Goal: Transaction & Acquisition: Purchase product/service

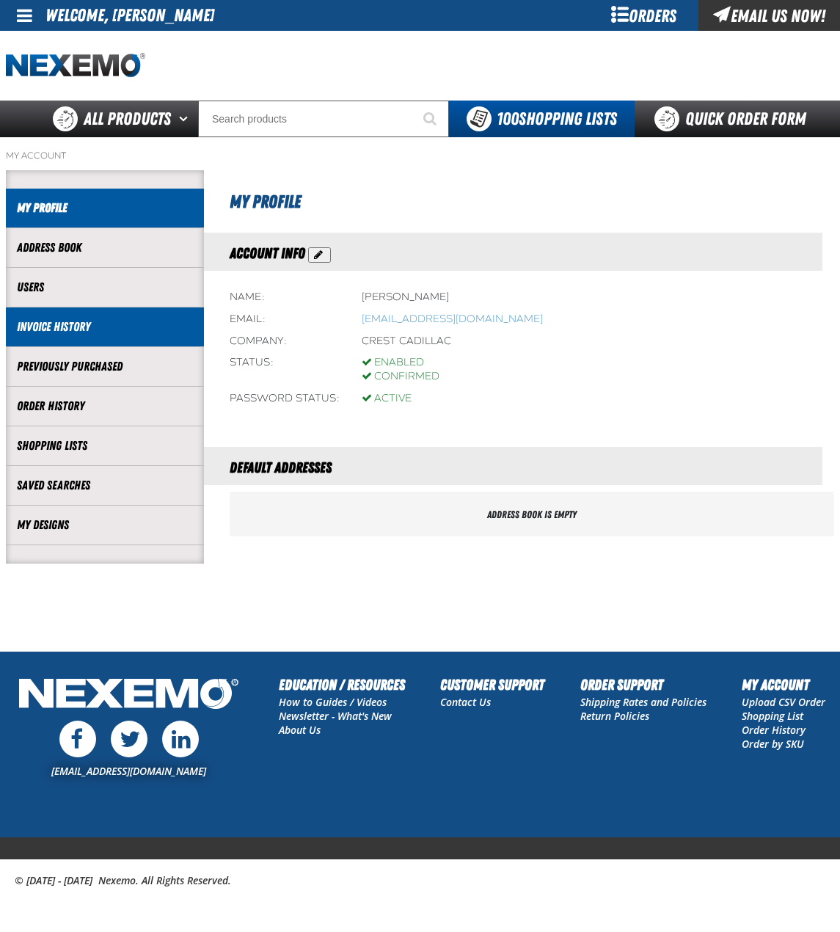
click at [106, 317] on li "Invoice History" at bounding box center [105, 327] width 198 height 40
click at [74, 327] on link "Invoice History" at bounding box center [105, 326] width 176 height 17
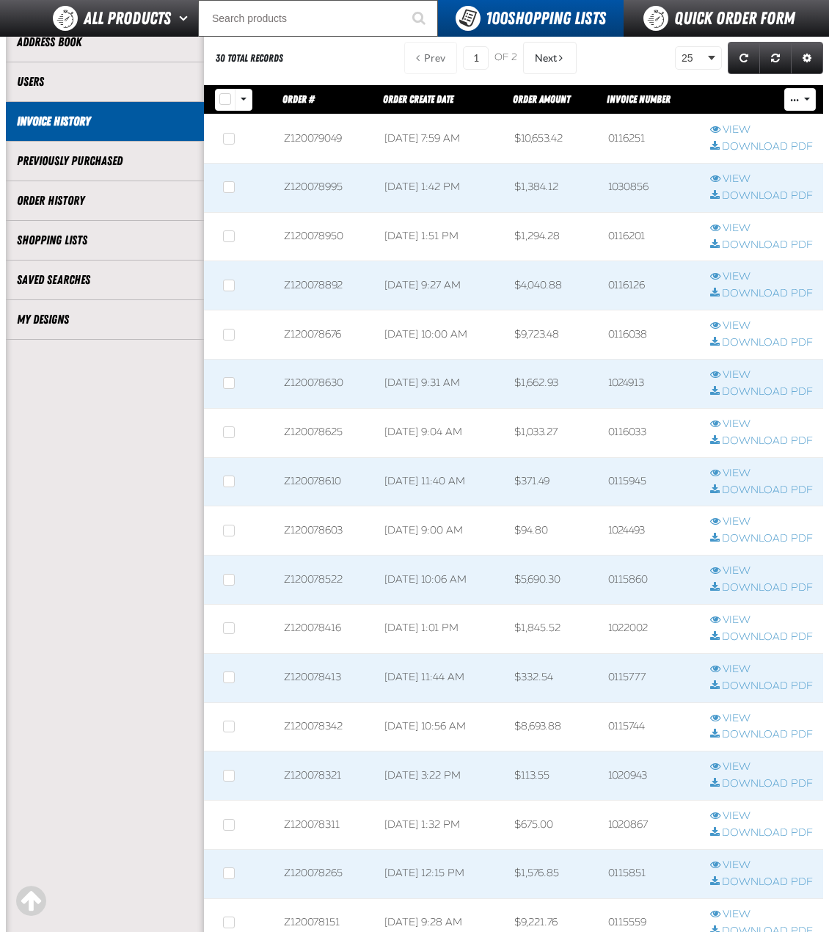
scroll to position [147, 0]
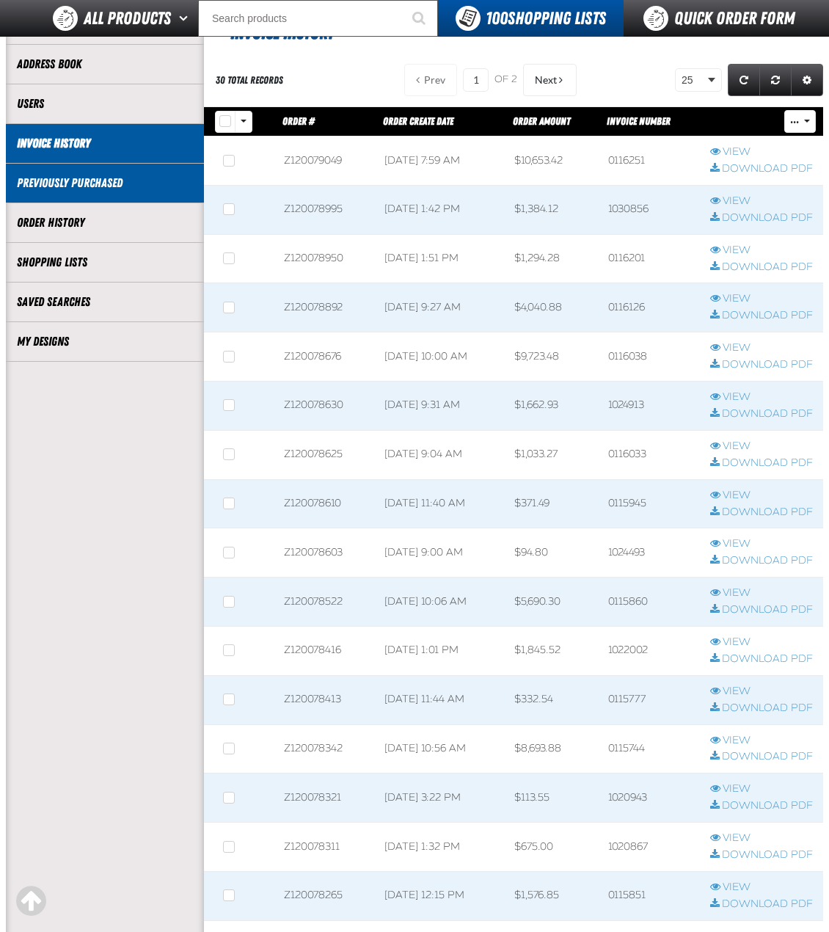
click at [147, 186] on link "Previously Purchased" at bounding box center [105, 183] width 176 height 17
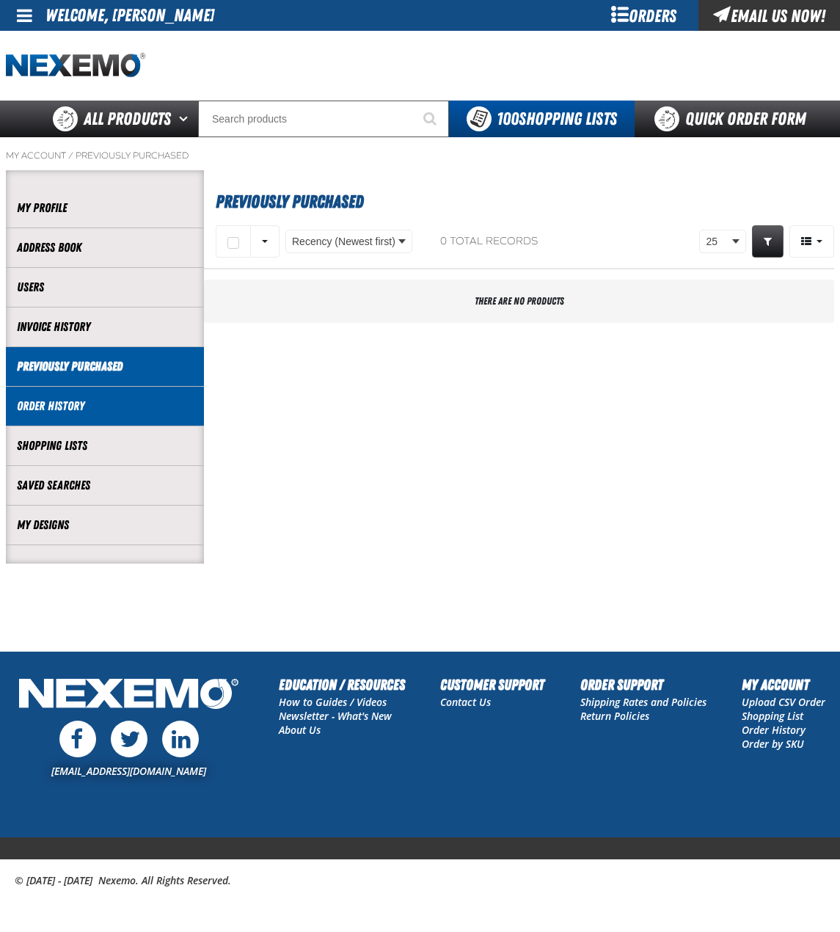
click at [83, 400] on link "Order History" at bounding box center [105, 406] width 176 height 17
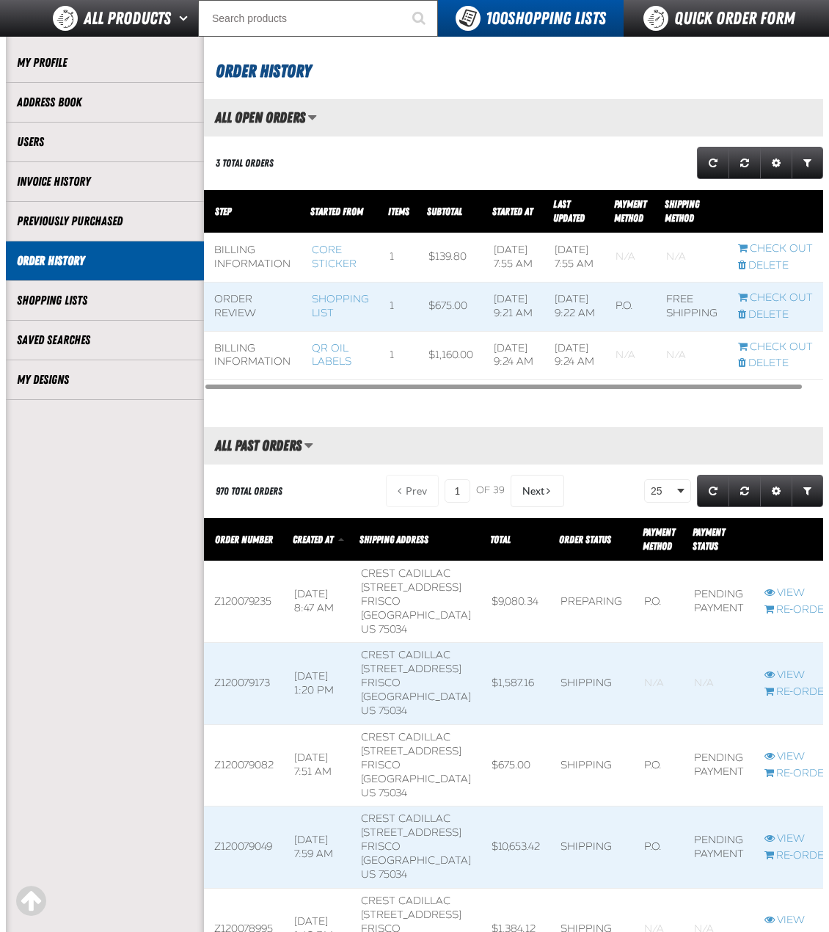
scroll to position [440, 0]
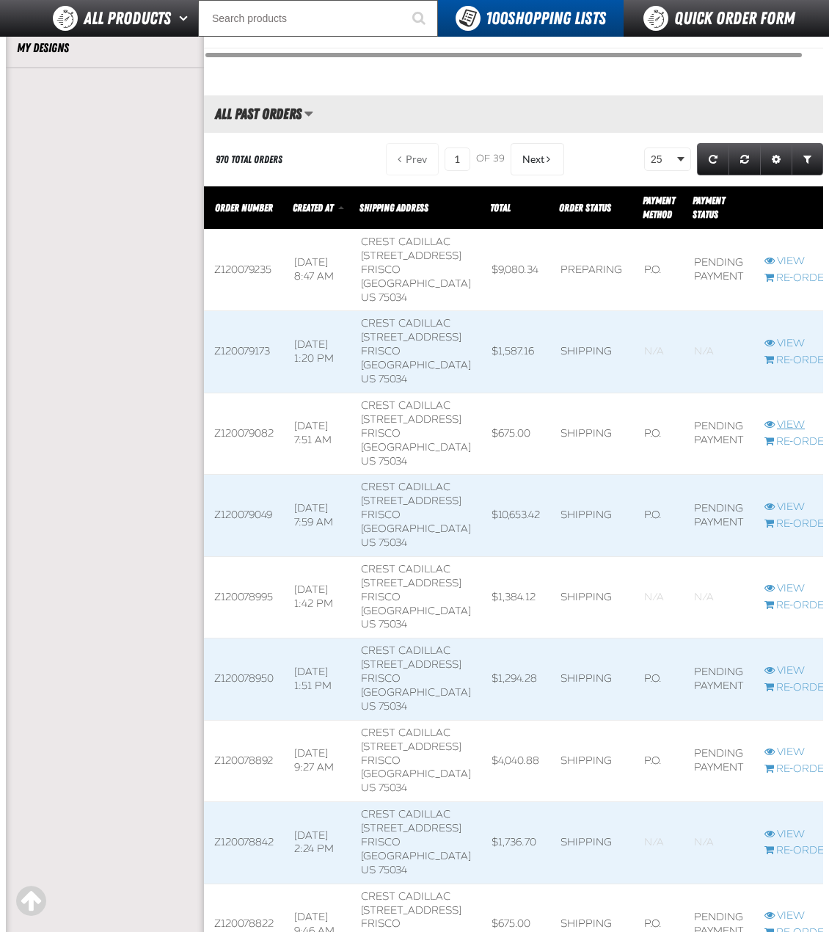
click at [768, 432] on link "View" at bounding box center [798, 425] width 67 height 14
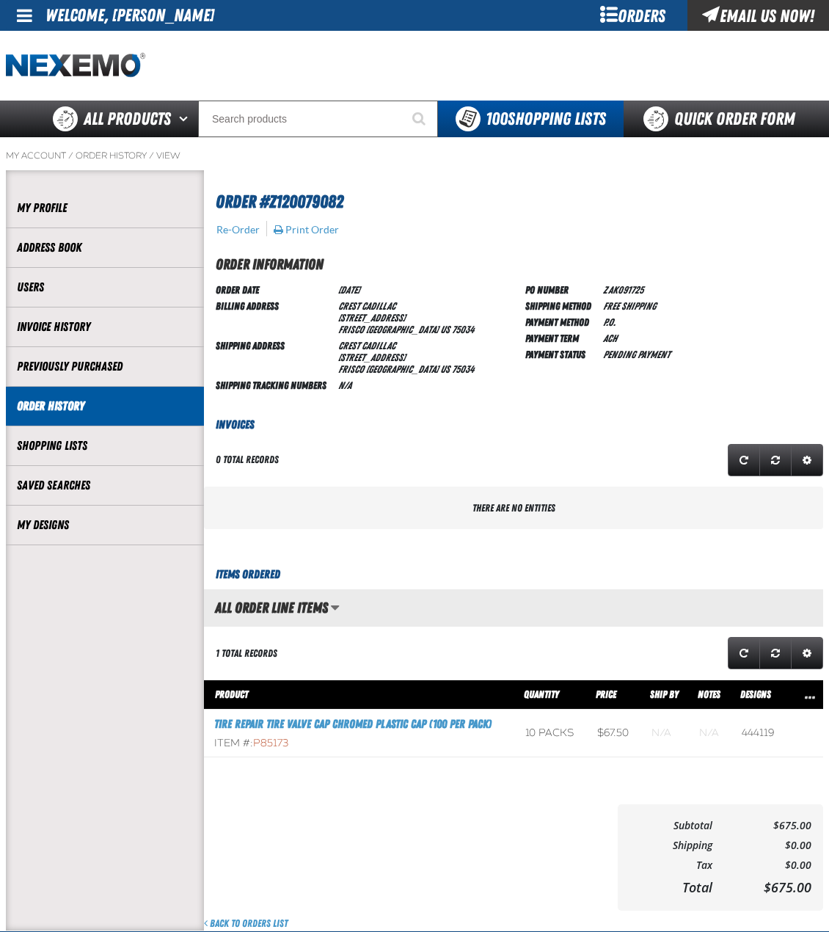
scroll to position [1, 1]
click at [310, 120] on input "Search" at bounding box center [318, 119] width 240 height 37
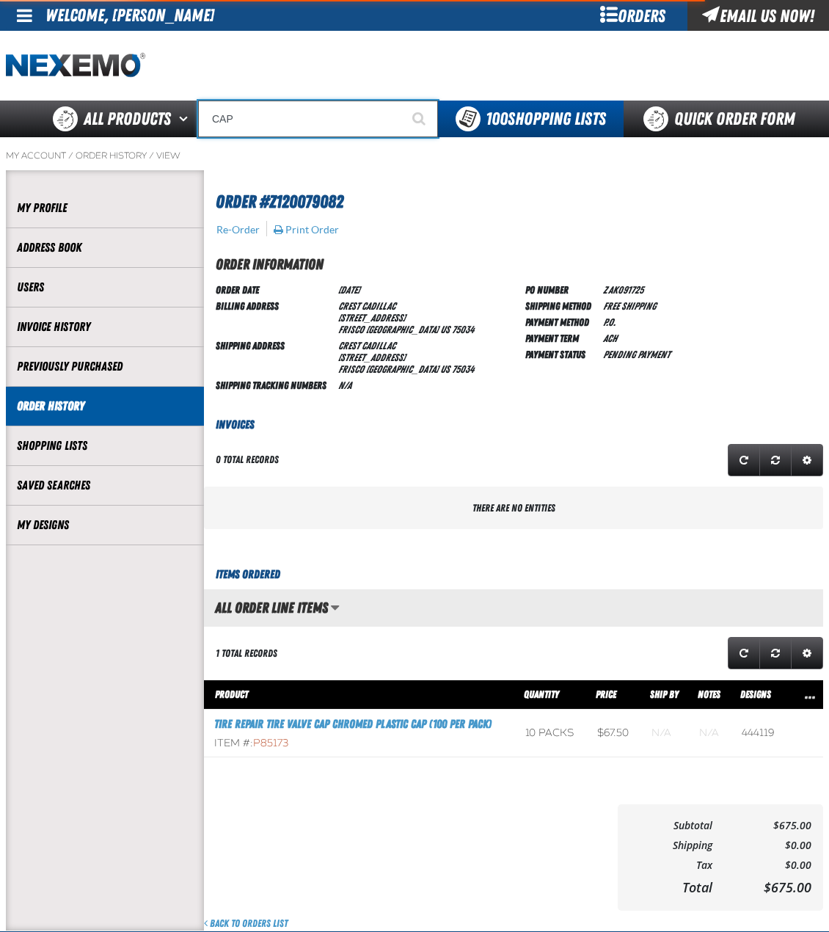
type input "CAP"
click at [401, 101] on button "Start Searching" at bounding box center [419, 119] width 37 height 37
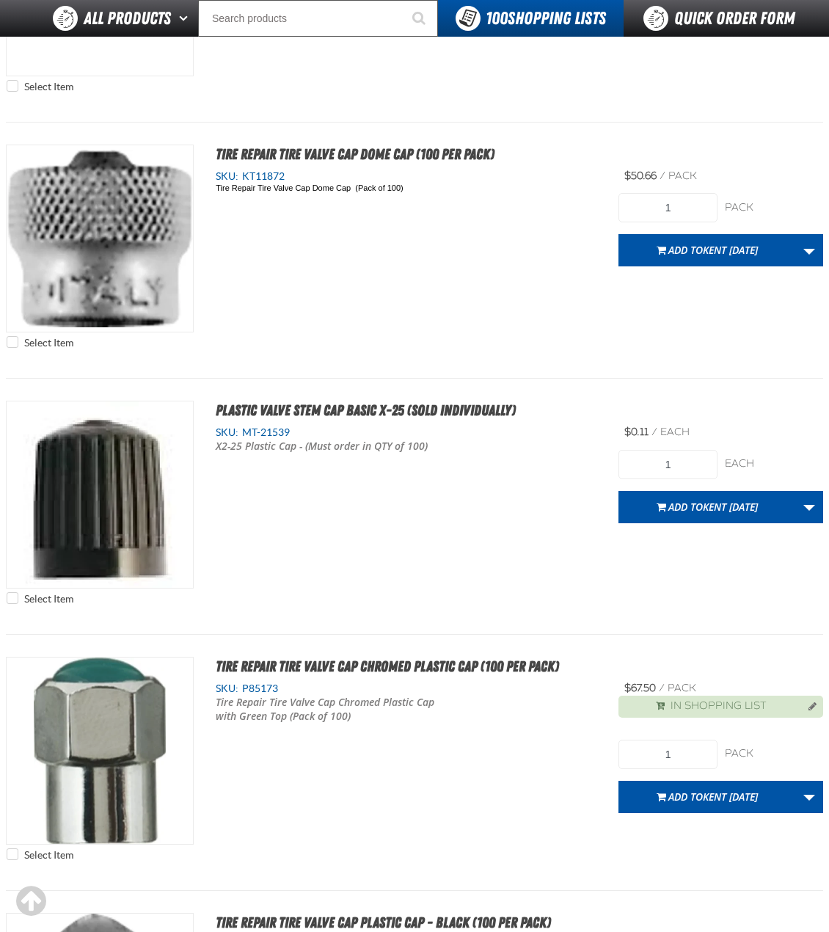
scroll to position [4379, 0]
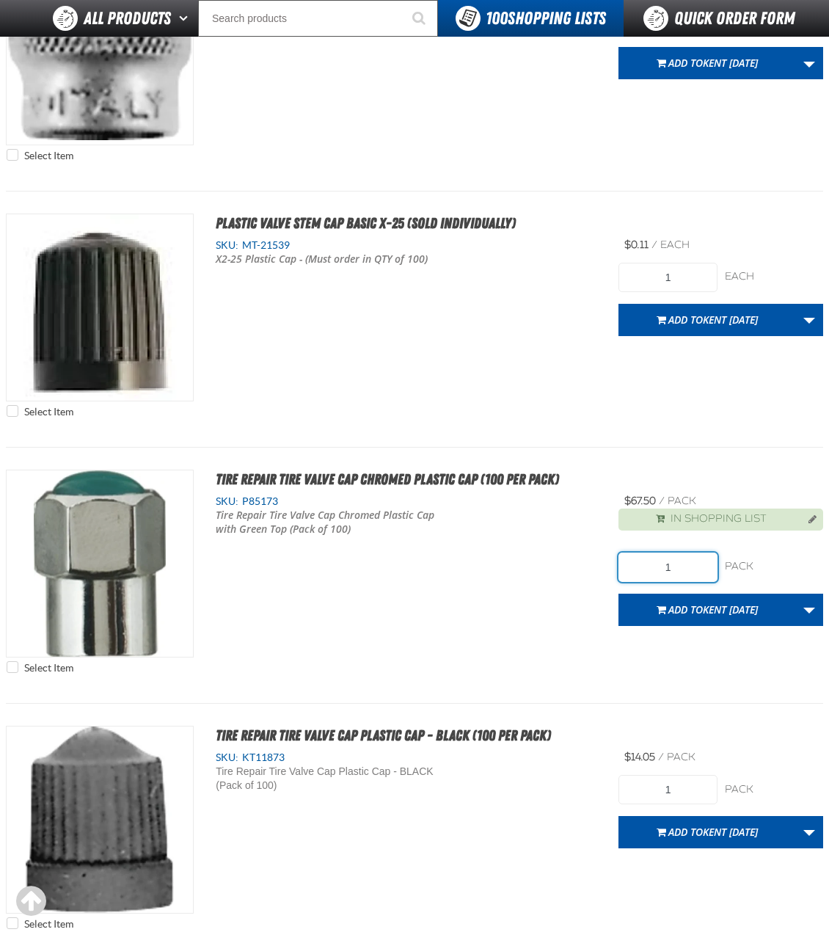
click at [688, 577] on input "1" at bounding box center [668, 567] width 98 height 29
type input "10"
click at [799, 611] on link "More Actions" at bounding box center [809, 610] width 28 height 32
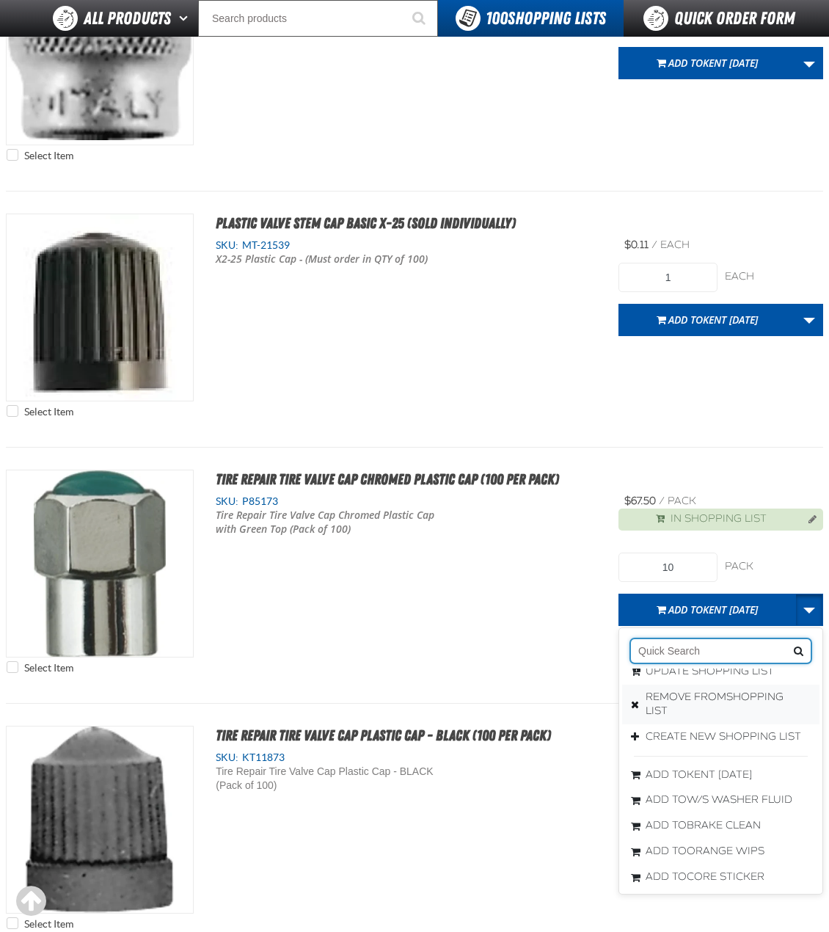
scroll to position [0, 0]
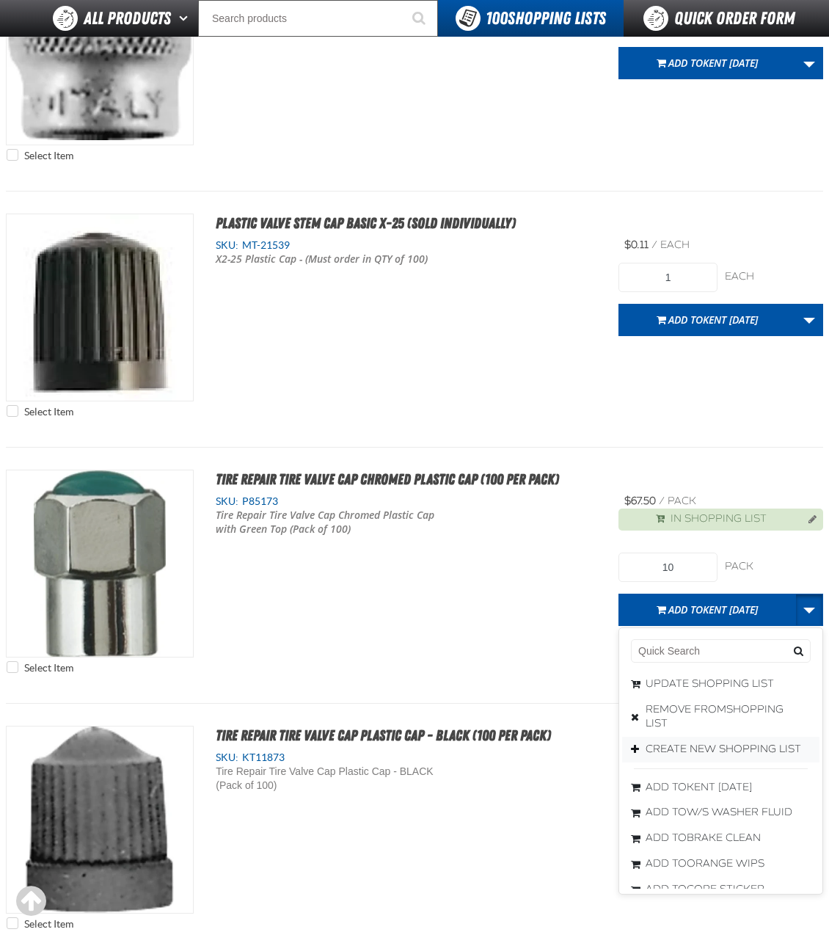
click at [733, 750] on button "Create New Shopping List" at bounding box center [720, 749] width 197 height 26
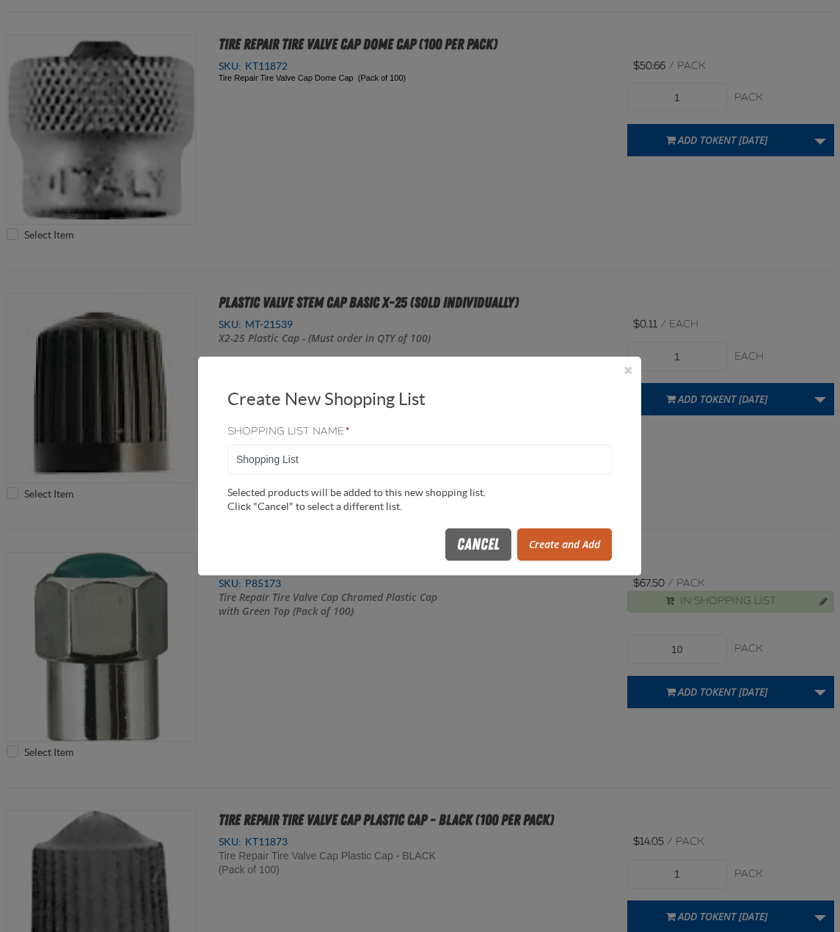
click at [564, 534] on button "Create and Add" at bounding box center [564, 544] width 95 height 32
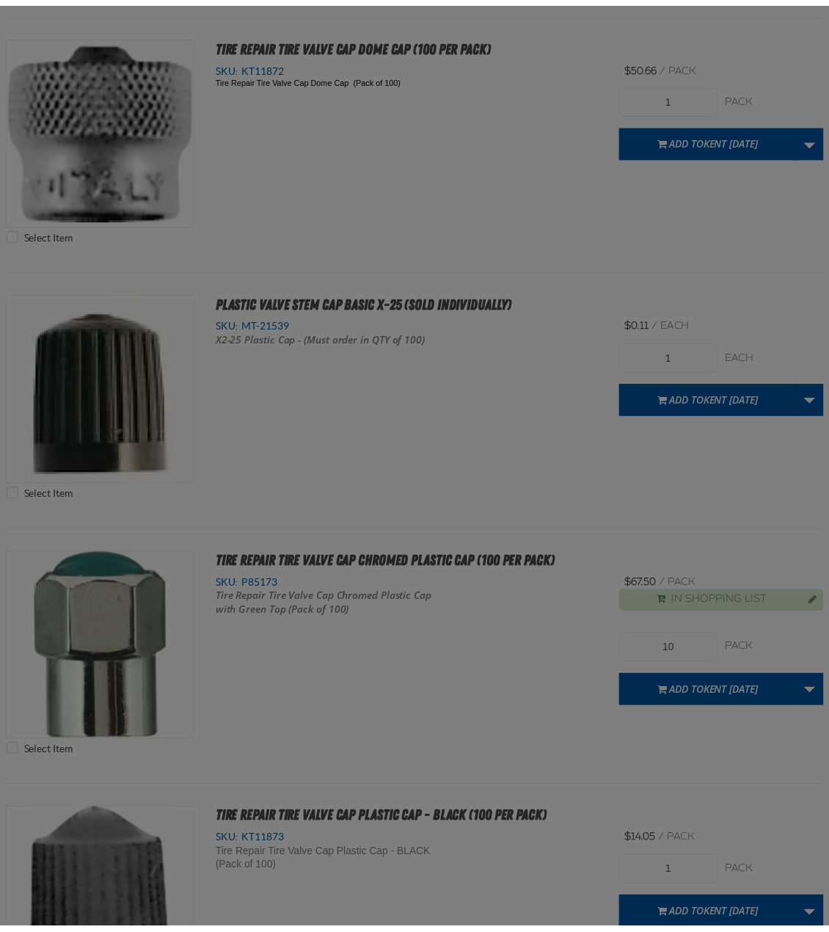
scroll to position [4451, 0]
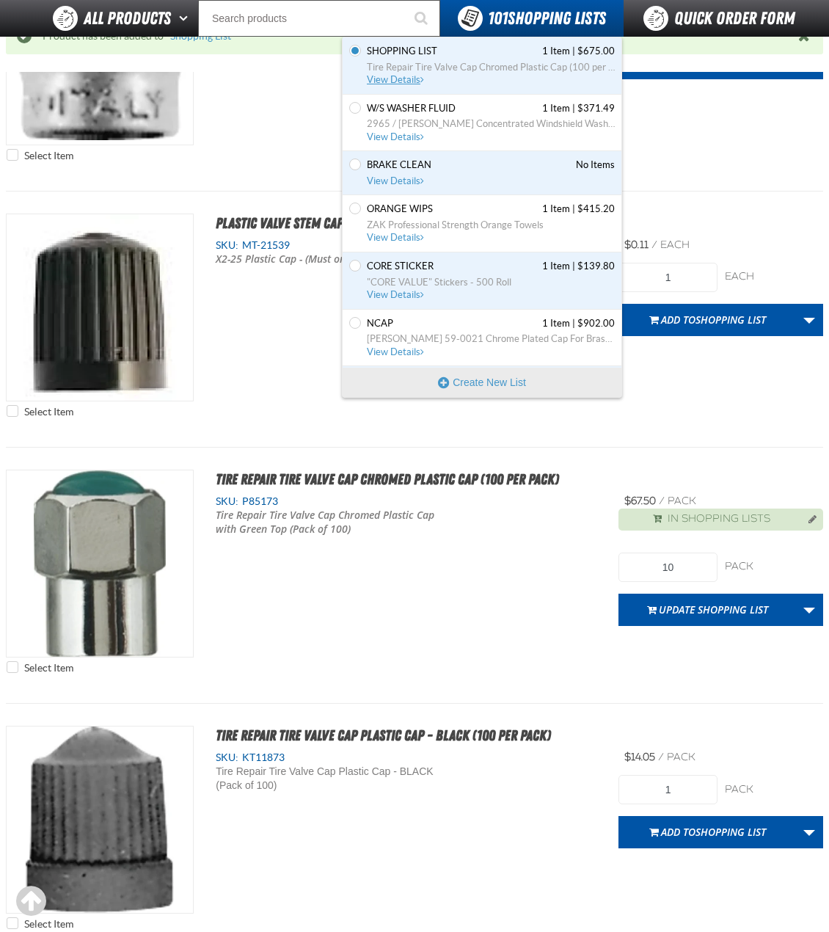
click at [500, 59] on link "Shopping List 1 Item | $675.00 Tire Repair Tire Valve Cap Chromed Plastic Cap (…" at bounding box center [489, 66] width 251 height 42
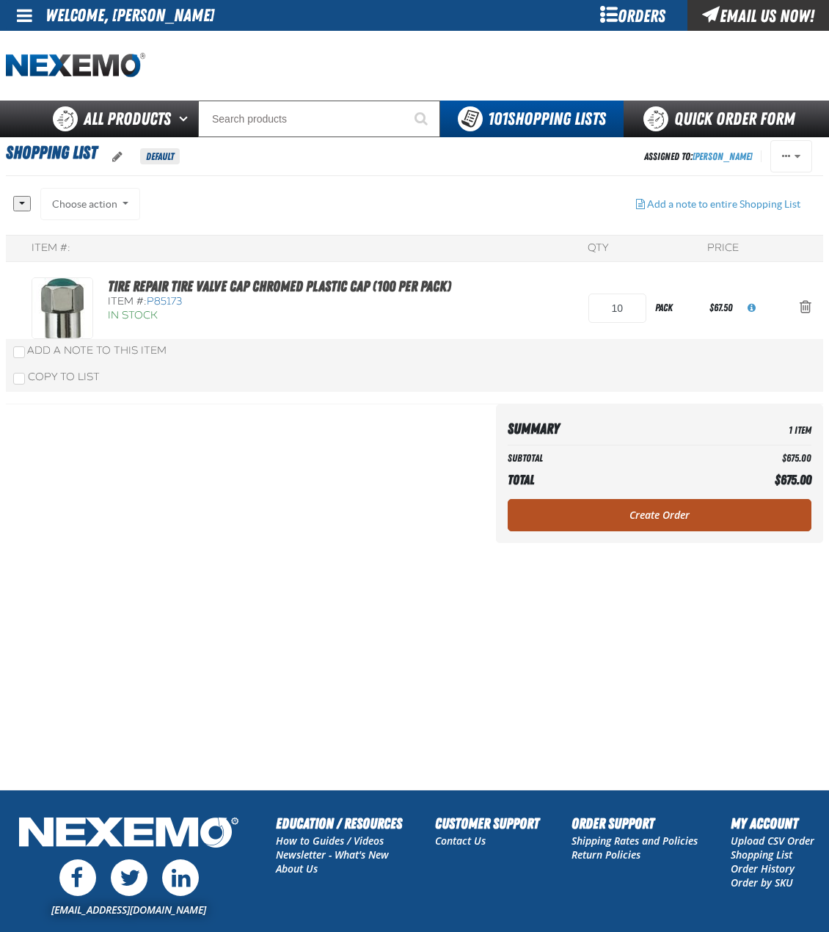
click at [564, 506] on link "Create Order" at bounding box center [660, 515] width 304 height 32
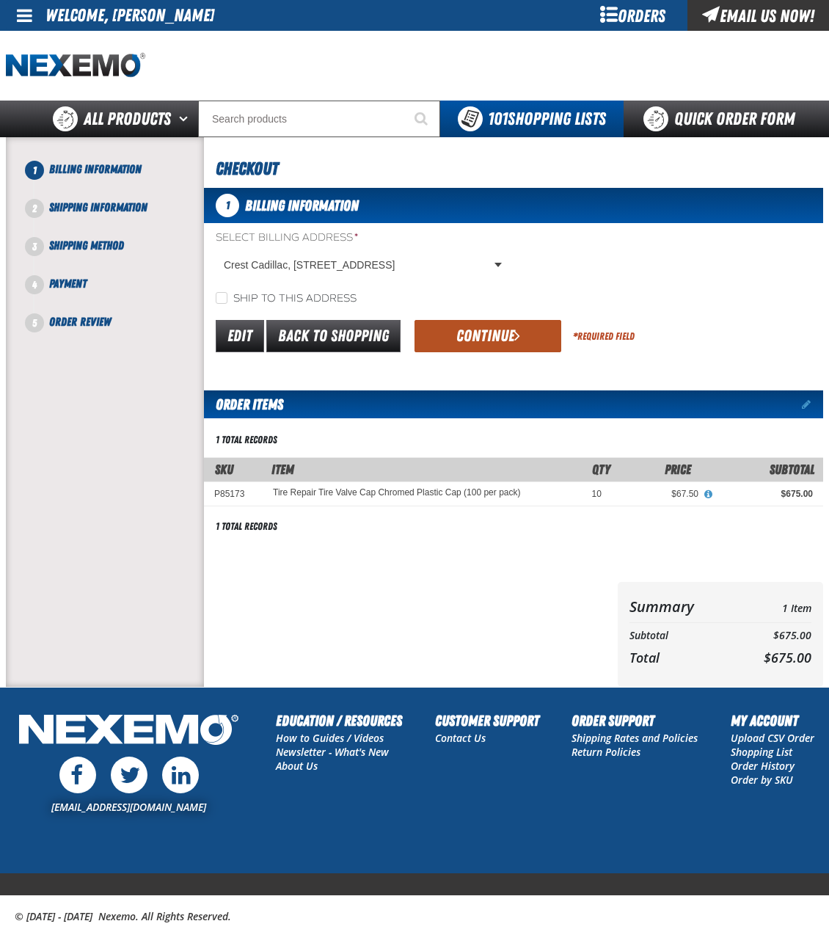
click at [475, 341] on button "Continue" at bounding box center [488, 336] width 147 height 32
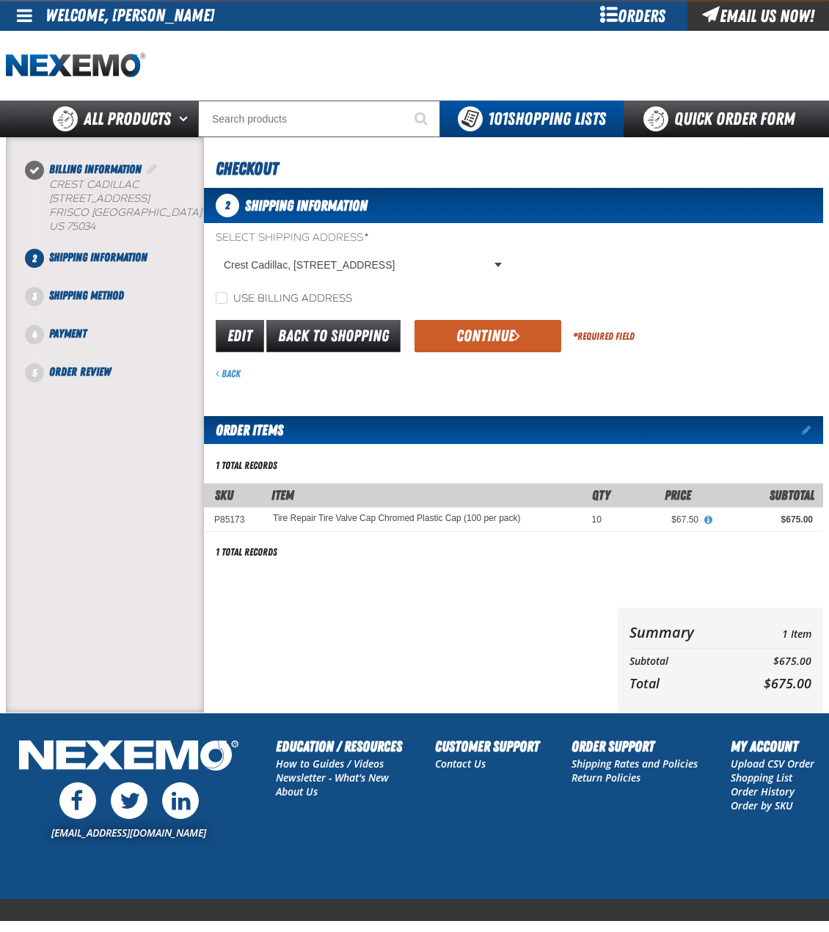
click at [476, 341] on button "Continue" at bounding box center [488, 336] width 147 height 32
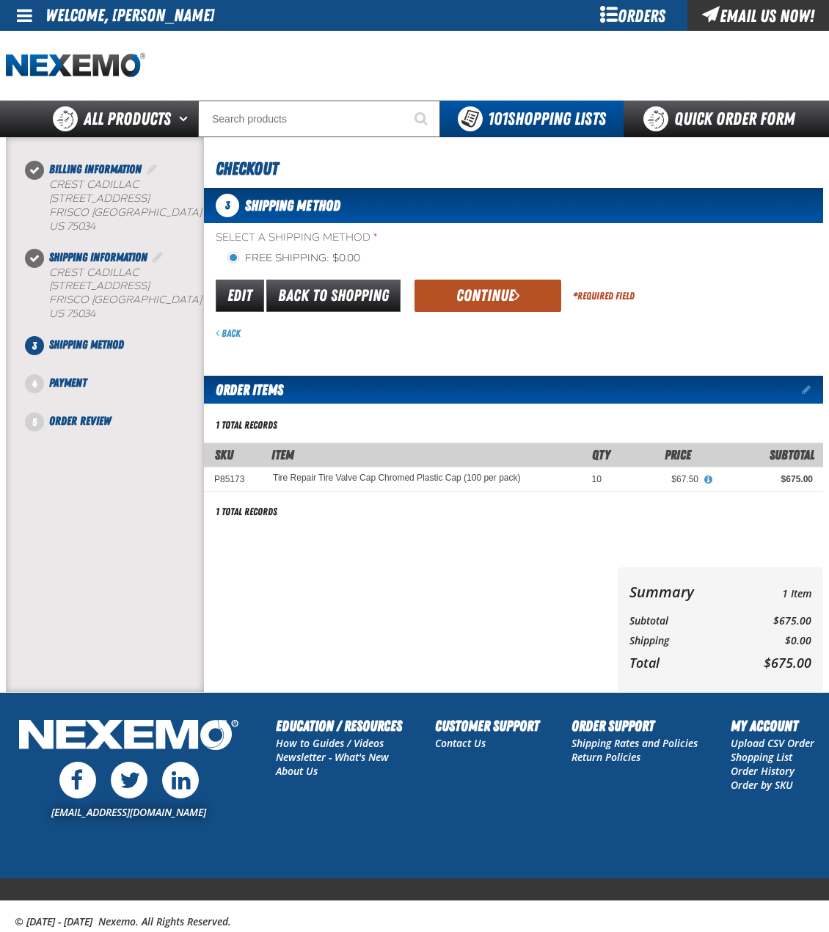
click at [497, 303] on button "Continue" at bounding box center [488, 296] width 147 height 32
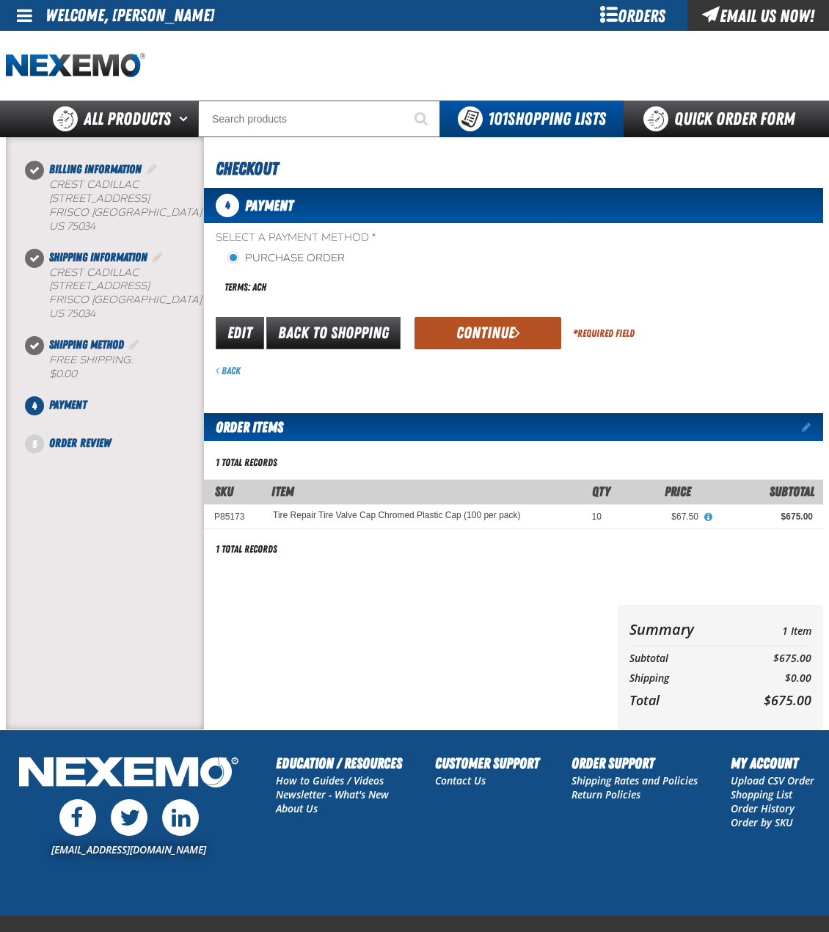
click at [474, 331] on button "Continue" at bounding box center [488, 333] width 147 height 32
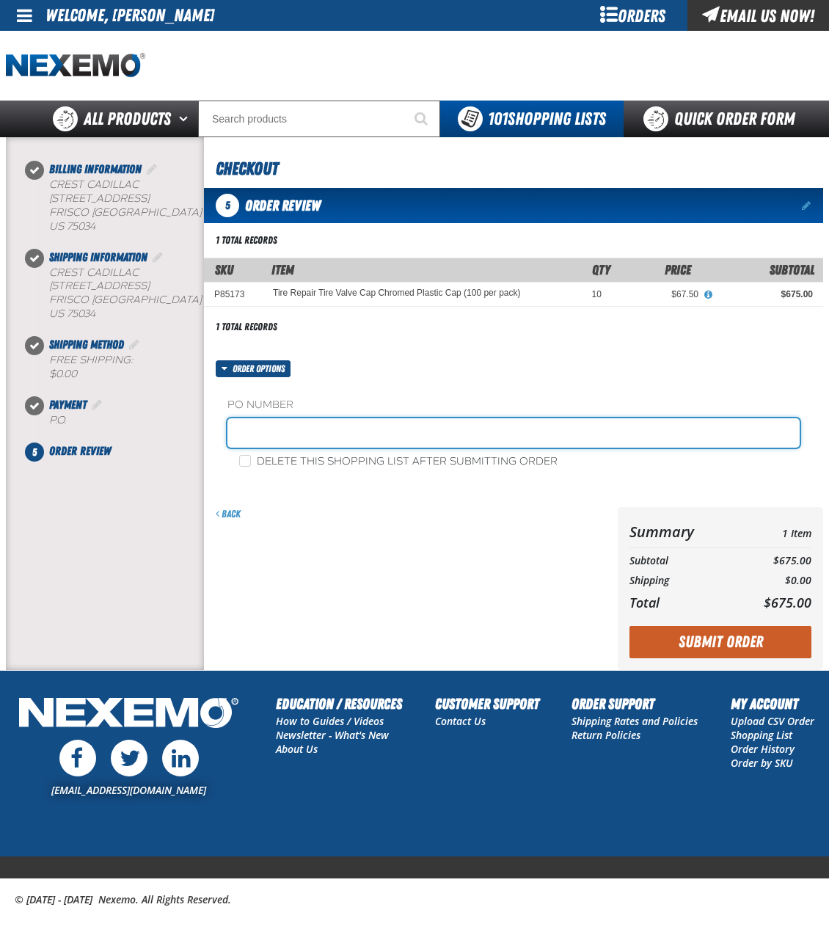
click at [333, 431] on input "text" at bounding box center [513, 432] width 572 height 29
type input "Z"
type input "CAP092325"
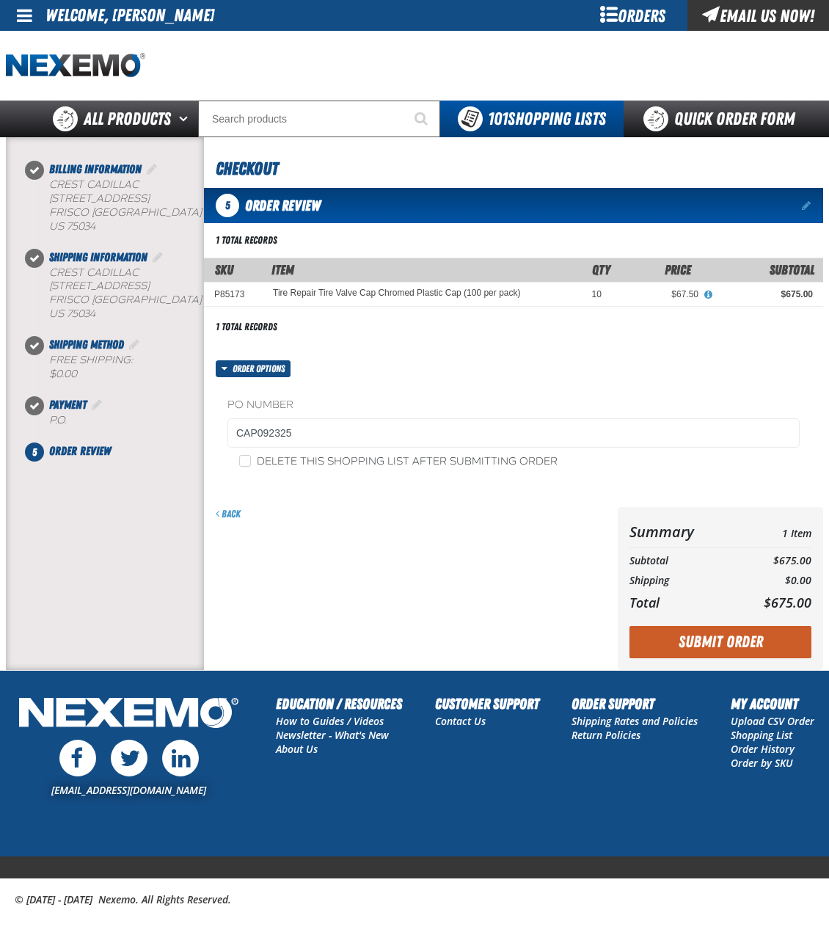
click at [269, 462] on label "Delete this shopping list after submitting order" at bounding box center [398, 462] width 318 height 14
click at [251, 462] on input "Delete this shopping list after submitting order" at bounding box center [245, 461] width 12 height 12
checkbox input "true"
click at [735, 644] on button "Submit Order" at bounding box center [721, 642] width 182 height 32
